Goal: Transaction & Acquisition: Obtain resource

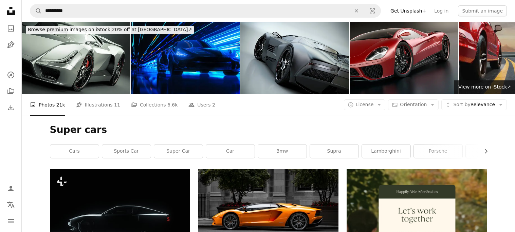
scroll to position [384, 0]
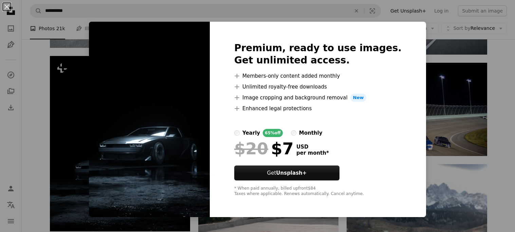
click at [463, 82] on div "An X shape Premium, ready to use images. Get unlimited access. A plus sign Memb…" at bounding box center [257, 116] width 515 height 232
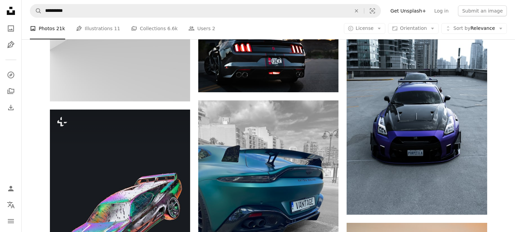
scroll to position [733, 0]
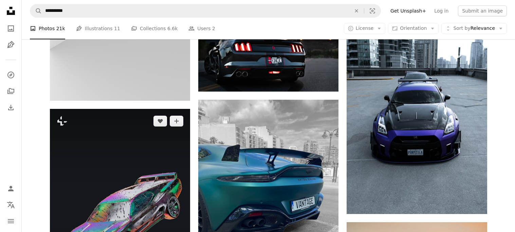
click at [160, 128] on img at bounding box center [120, 207] width 140 height 197
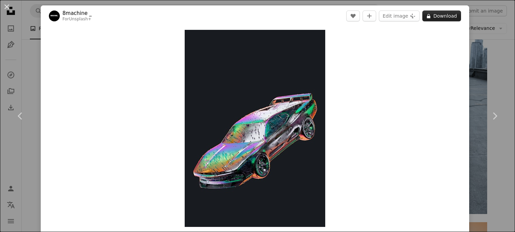
click at [439, 17] on button "A lock Download" at bounding box center [441, 16] width 39 height 11
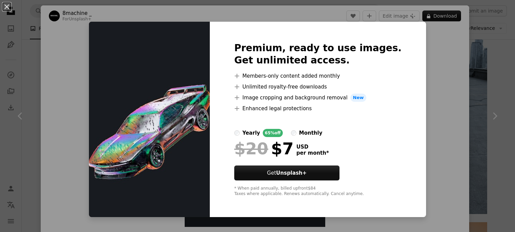
click at [416, 126] on div "An X shape Premium, ready to use images. Get unlimited access. A plus sign Memb…" at bounding box center [257, 116] width 515 height 232
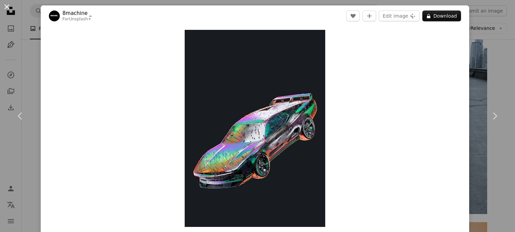
click at [4, 8] on button "An X shape" at bounding box center [7, 7] width 8 height 8
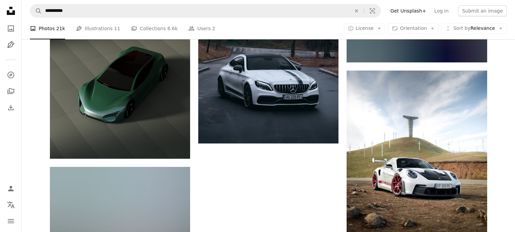
scroll to position [2098, 0]
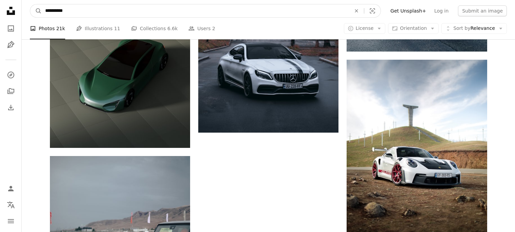
click at [246, 6] on input "**********" at bounding box center [195, 10] width 307 height 13
type input "*"
